Goal: Check status: Check status

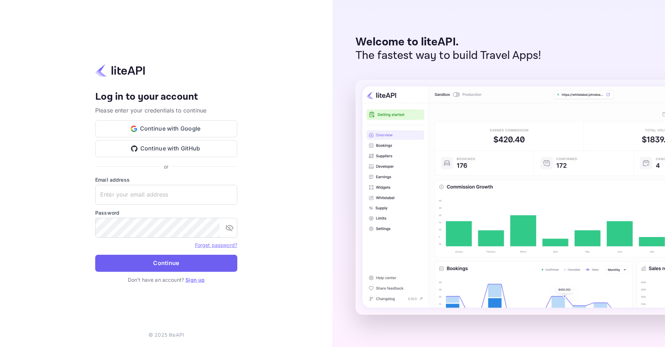
type input "adminpassword_support@yandex-team.ru"
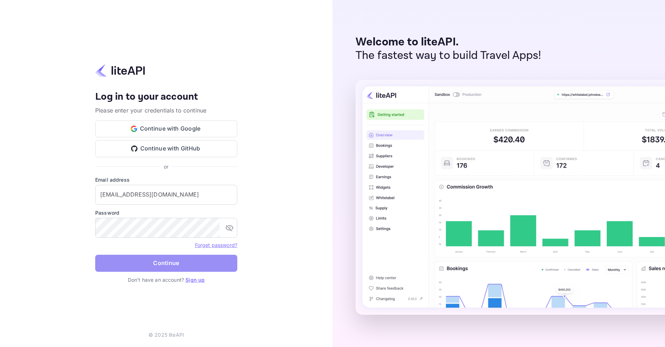
click at [208, 261] on button "Continue" at bounding box center [166, 263] width 142 height 17
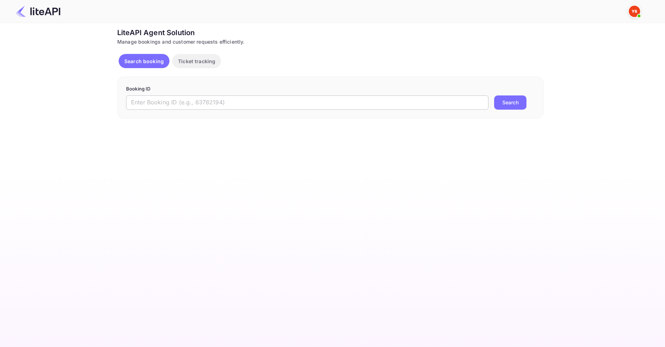
click at [212, 105] on input "text" at bounding box center [307, 102] width 362 height 14
paste input "7284402"
type input "7284402"
click at [508, 102] on button "Search" at bounding box center [510, 102] width 32 height 14
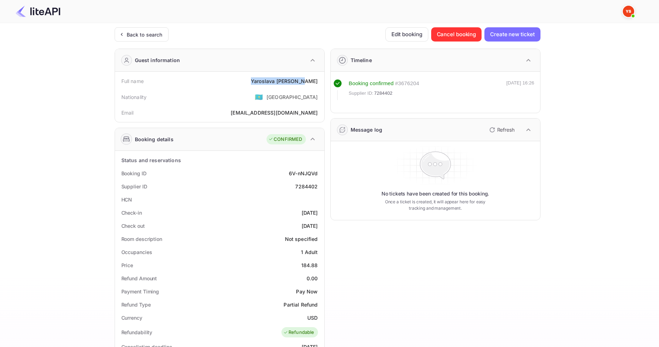
drag, startPoint x: 261, startPoint y: 85, endPoint x: 317, endPoint y: 84, distance: 55.7
click at [317, 84] on div "Full name [PERSON_NAME]" at bounding box center [220, 81] width 204 height 13
copy div "[PERSON_NAME]"
drag, startPoint x: 297, startPoint y: 268, endPoint x: 323, endPoint y: 266, distance: 25.6
click at [323, 266] on div "Status and reservations Booking ID 6V-nNJQVd Supplier ID 7284402 HCN Check-in […" at bounding box center [219, 346] width 209 height 391
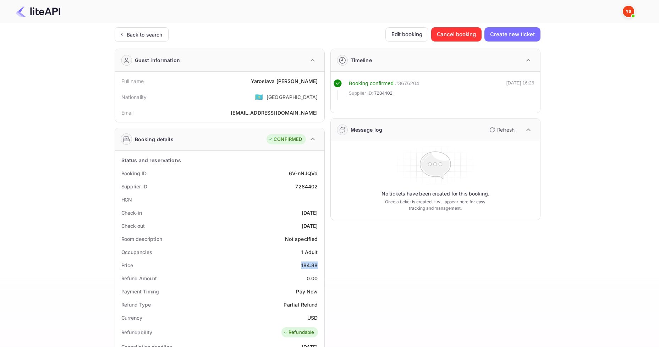
copy div "184.88"
